Goal: Task Accomplishment & Management: Manage account settings

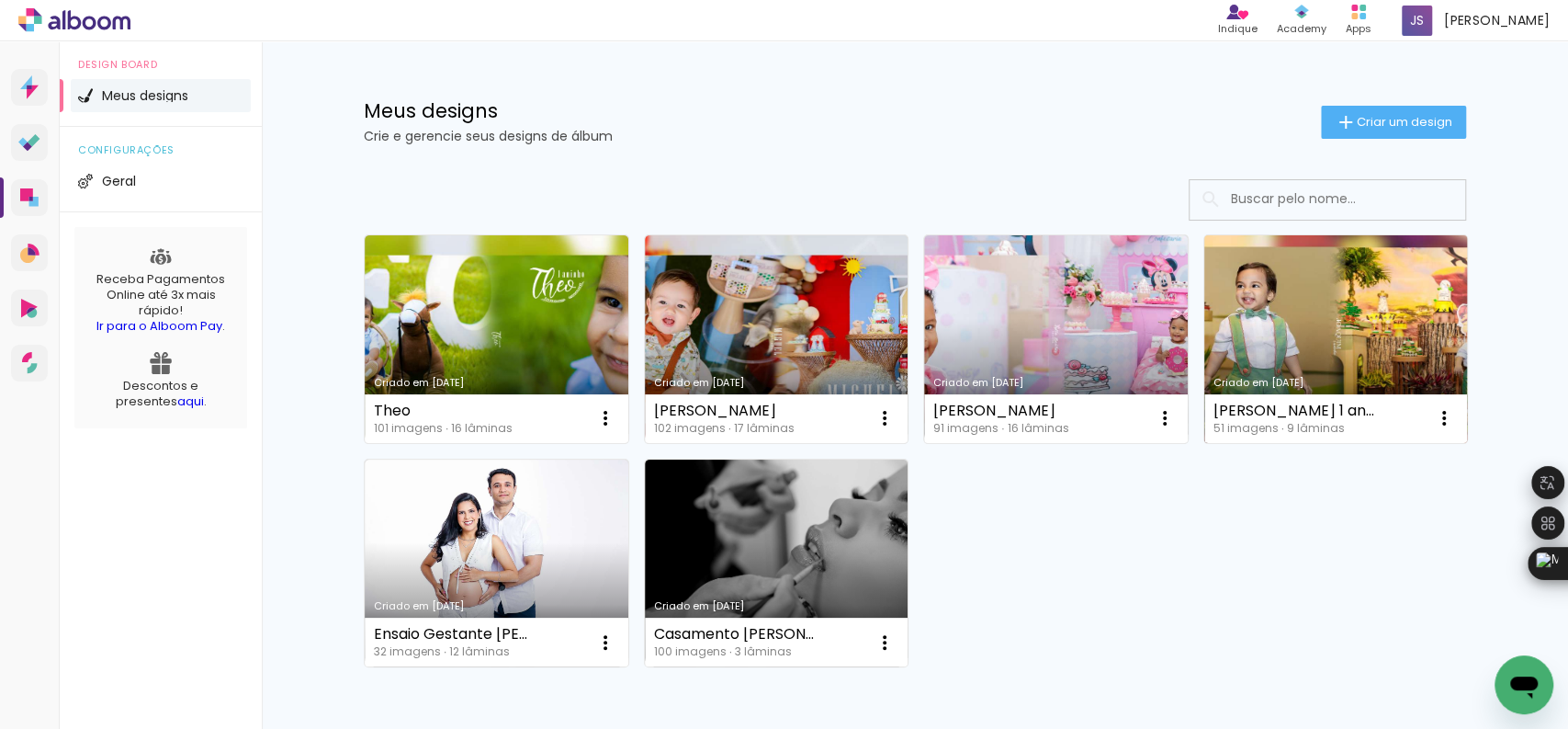
click at [1374, 367] on link "Criado em [DATE]" at bounding box center [1337, 339] width 264 height 208
